Goal: Information Seeking & Learning: Find specific page/section

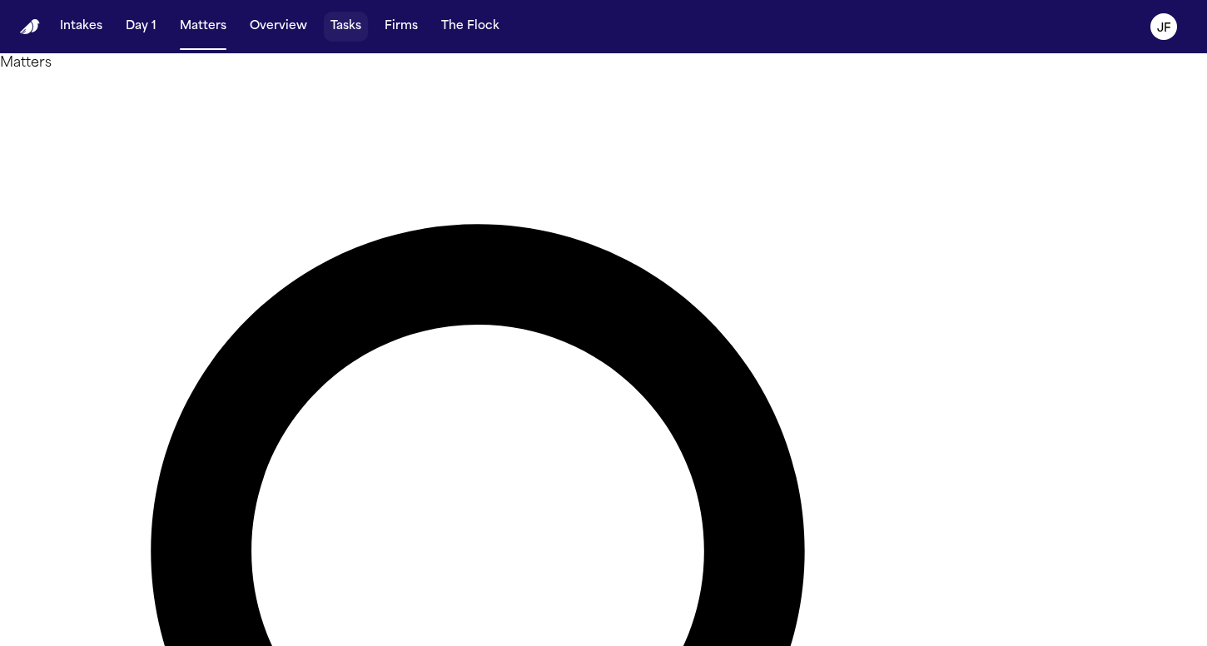
click at [336, 27] on button "Tasks" at bounding box center [346, 27] width 44 height 30
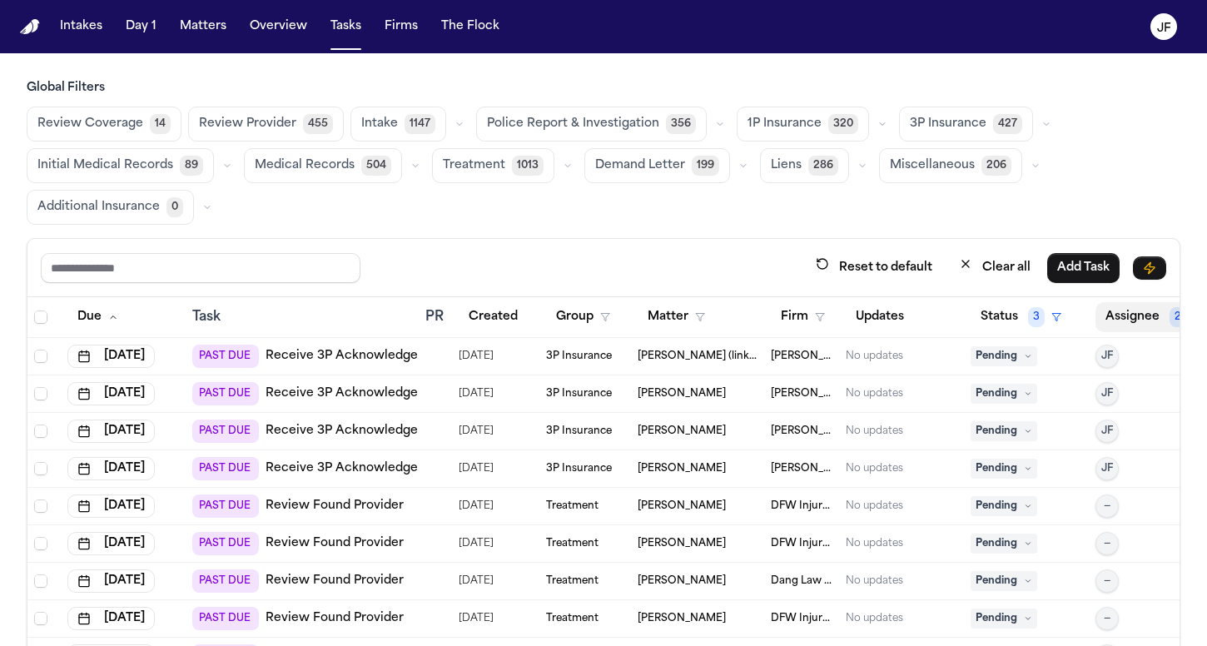
click at [1119, 324] on button "Assignee 2" at bounding box center [1154, 317] width 117 height 30
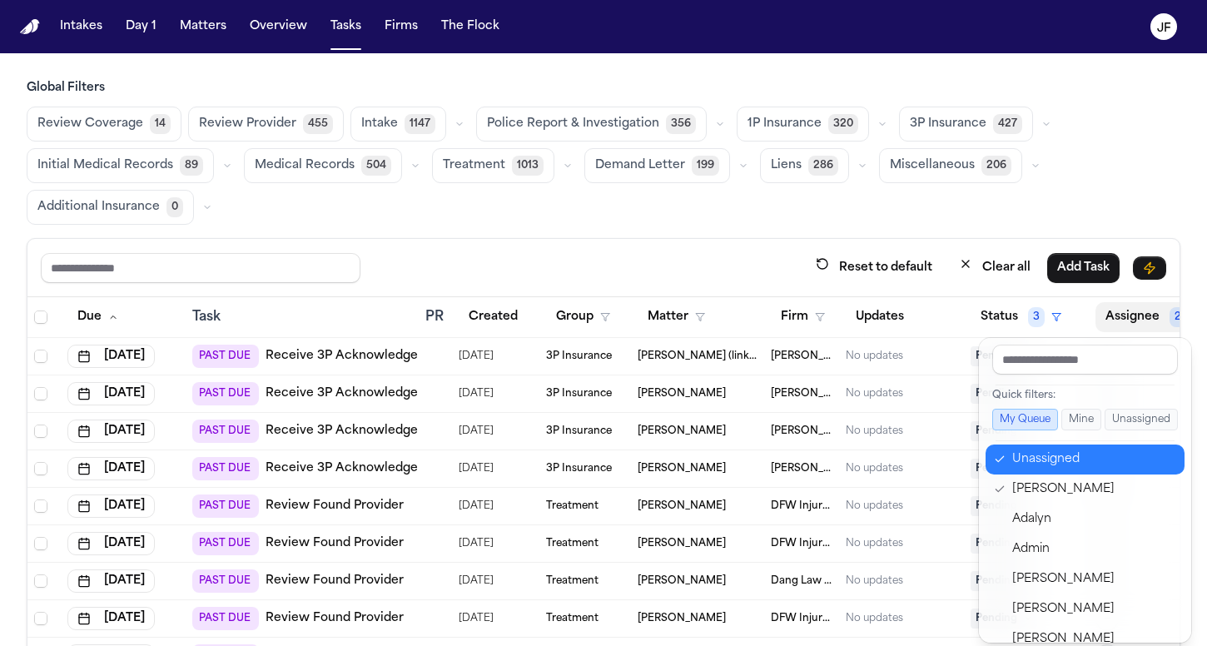
click at [1022, 459] on div "Unassigned" at bounding box center [1093, 460] width 162 height 20
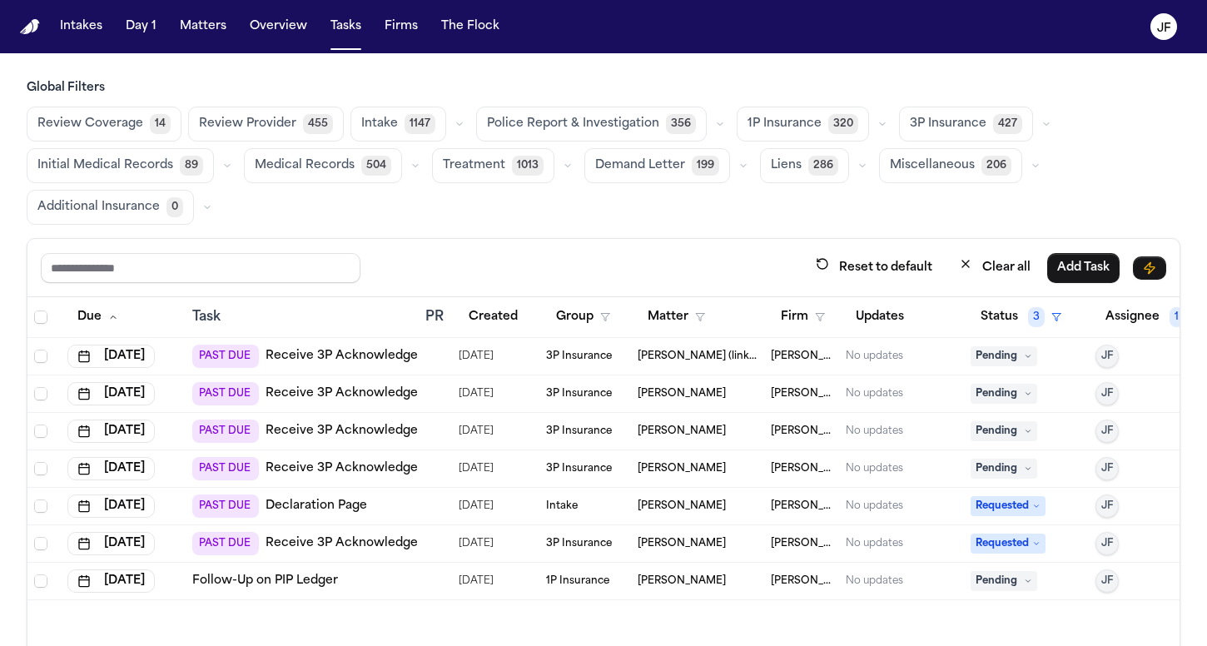
click at [922, 187] on div "Review Coverage 14 Review Provider 455 Intake 1147 Police Report & Investigatio…" at bounding box center [604, 166] width 1154 height 118
click at [209, 32] on button "Matters" at bounding box center [203, 27] width 60 height 30
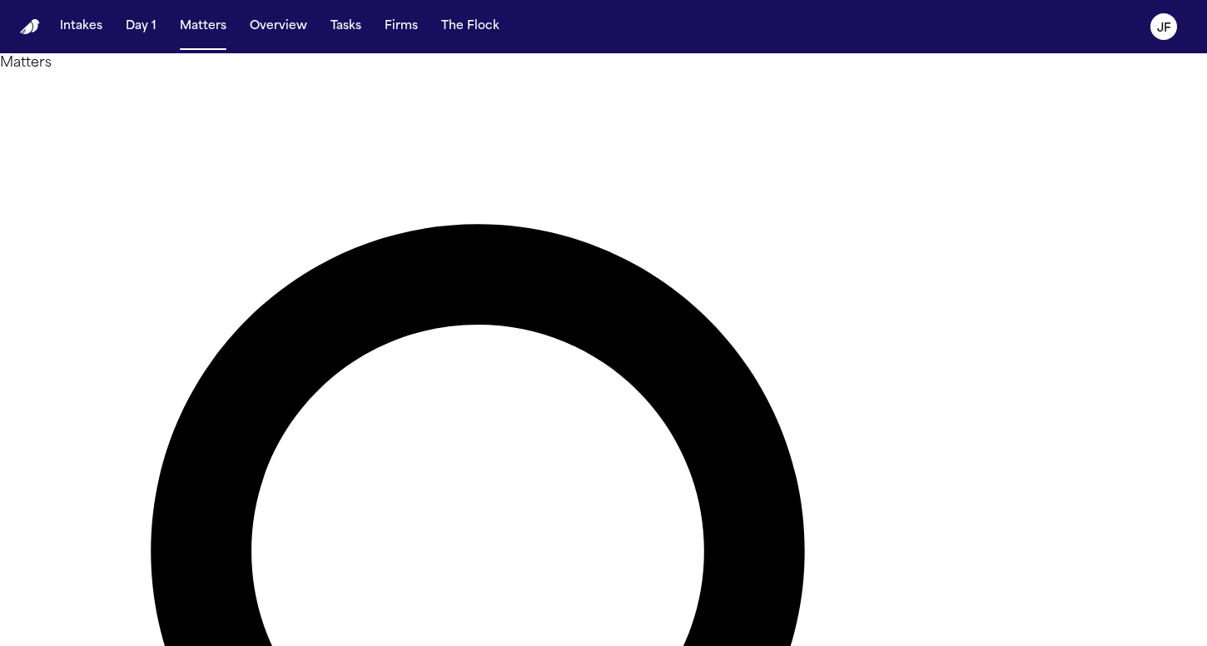
type input "**********"
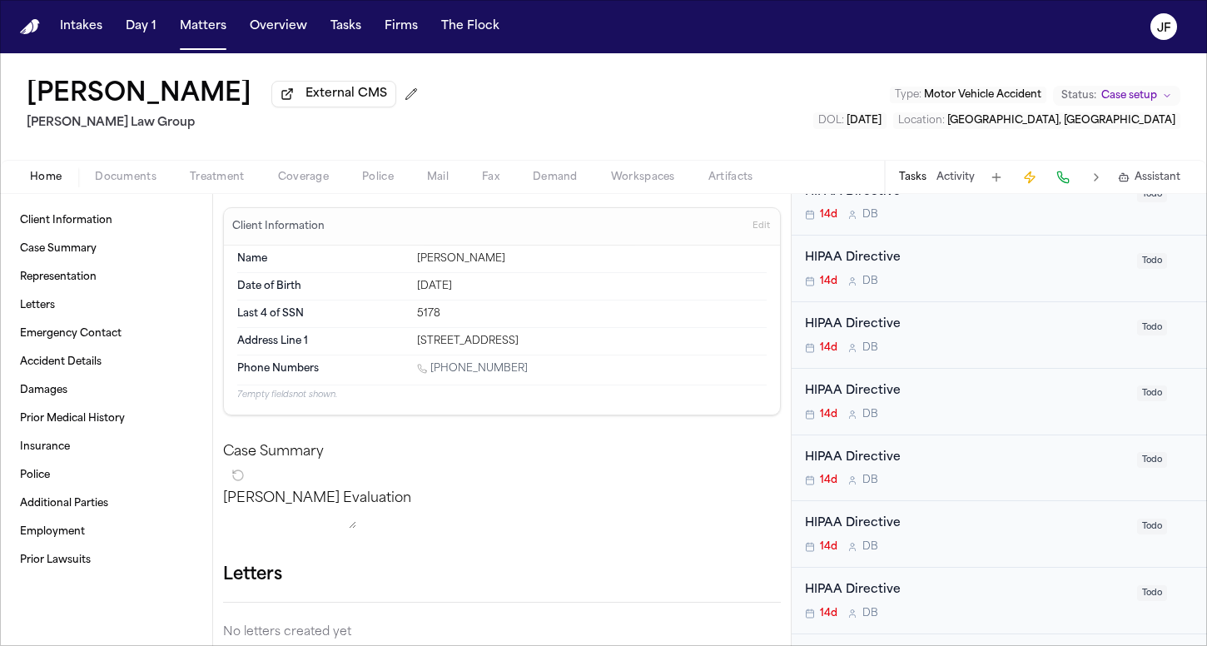
scroll to position [795, 0]
click at [102, 201] on div "Client Information Case Summary Representation Letters Emergency Contact Accide…" at bounding box center [106, 420] width 212 height 452
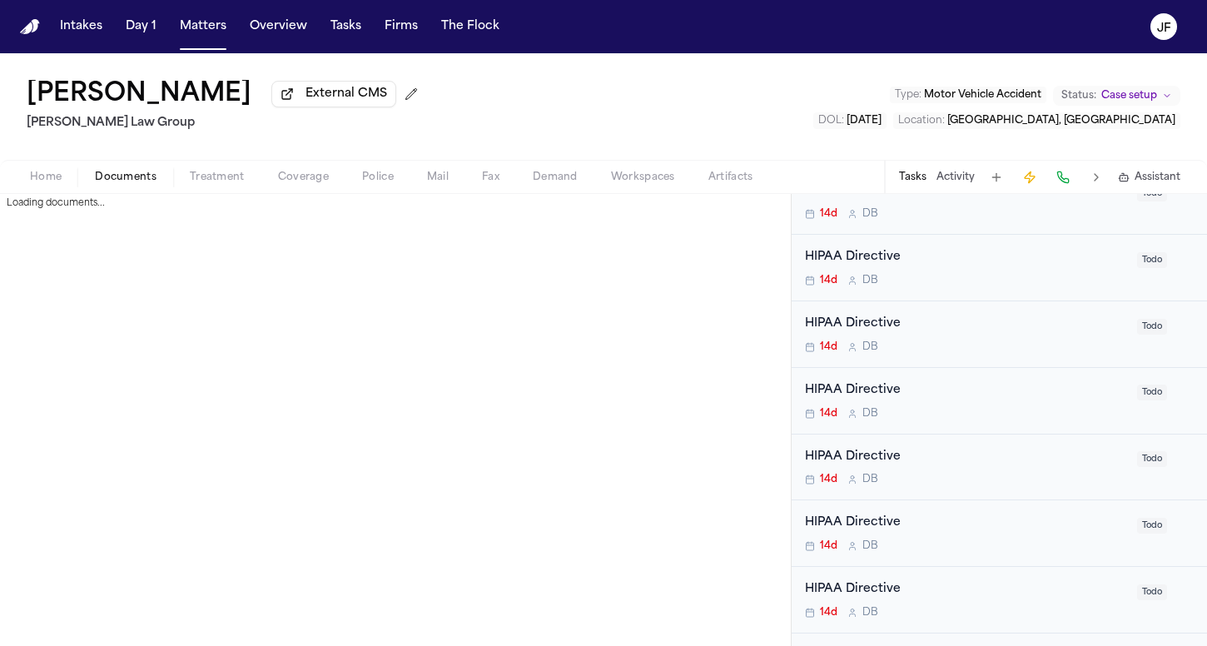
click at [108, 184] on span "Documents" at bounding box center [126, 177] width 62 height 13
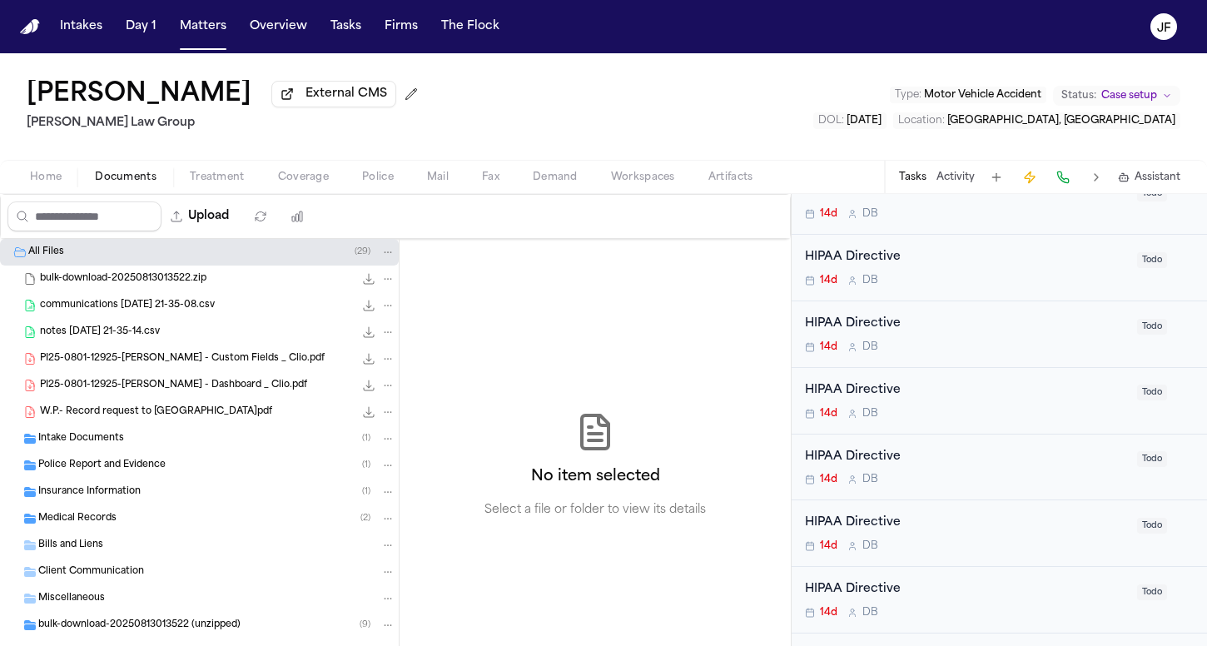
click at [115, 505] on div "Insurance Information ( 1 )" at bounding box center [199, 492] width 399 height 27
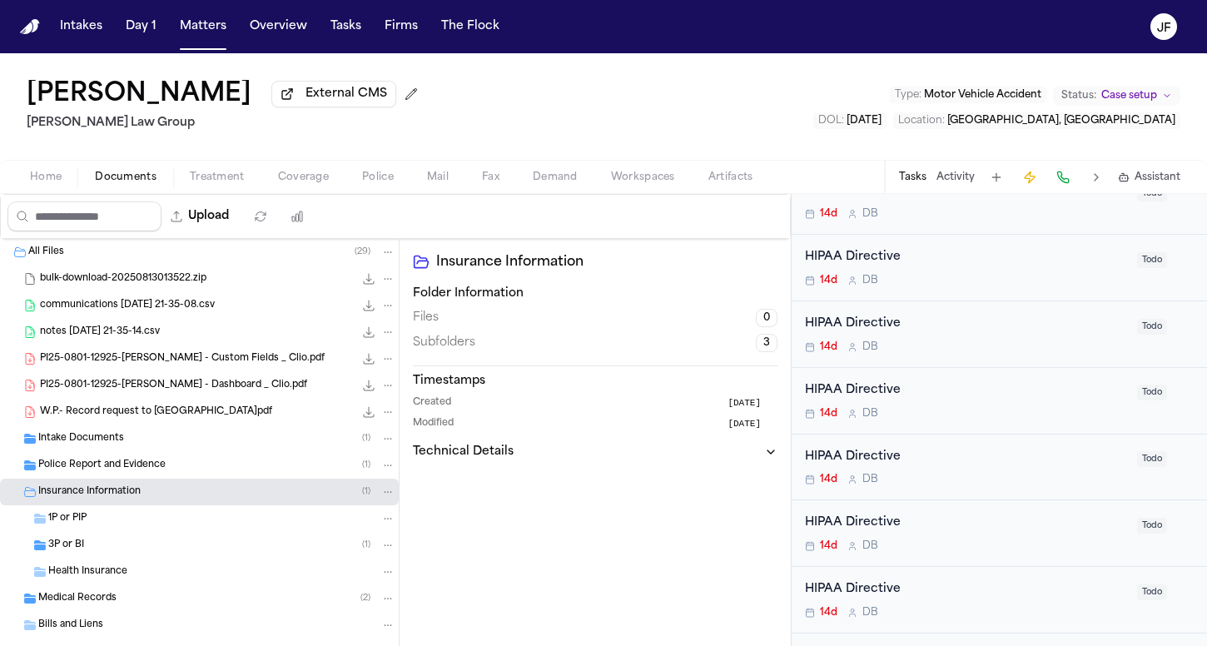
click at [108, 558] on div "3P or BI ( 1 )" at bounding box center [199, 545] width 399 height 27
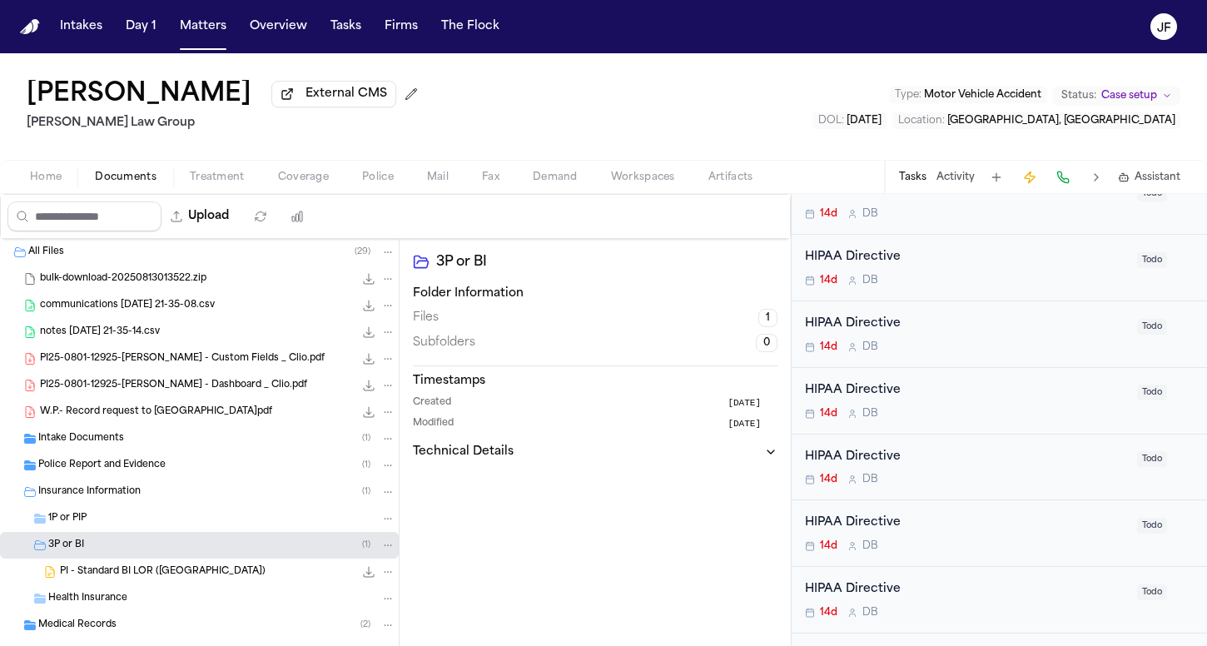
click at [311, 184] on span "Coverage" at bounding box center [303, 177] width 51 height 13
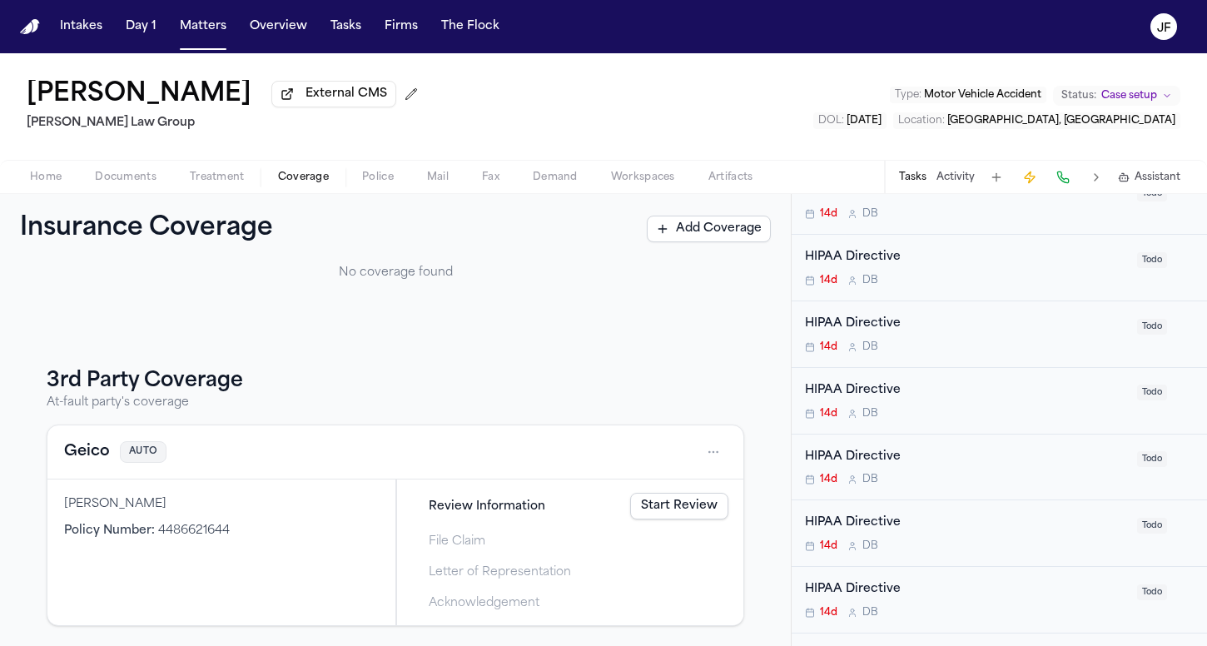
scroll to position [132, 0]
click at [89, 447] on button "Geico" at bounding box center [87, 451] width 46 height 23
